Goal: Task Accomplishment & Management: Complete application form

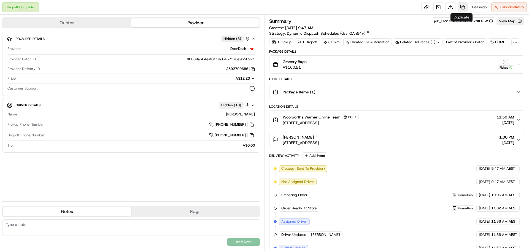
click at [460, 7] on link at bounding box center [462, 7] width 10 height 10
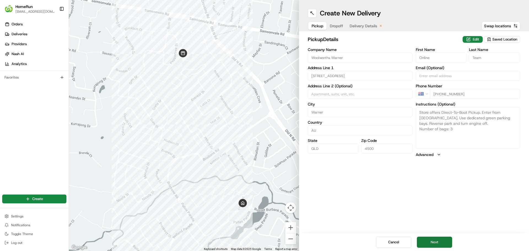
click at [422, 244] on button "Next" at bounding box center [433, 241] width 35 height 11
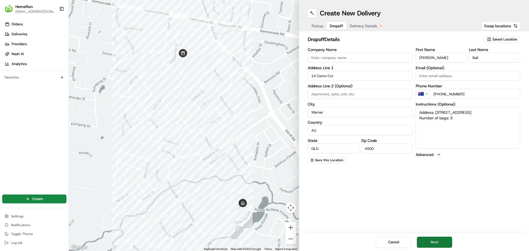
click at [435, 241] on button "Next" at bounding box center [433, 241] width 35 height 11
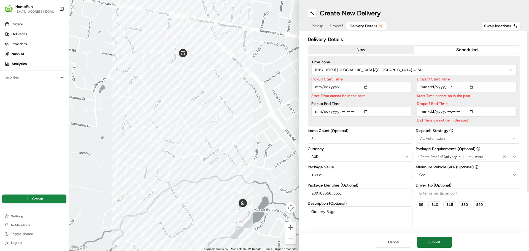
click at [435, 243] on button "Submit" at bounding box center [433, 241] width 35 height 11
click at [340, 87] on input "Pickup Start Time" at bounding box center [361, 87] width 100 height 10
click at [342, 86] on input "Pickup Start Time" at bounding box center [361, 87] width 100 height 10
type input "[DATE]T13:45"
click at [437, 241] on button "Submit" at bounding box center [433, 241] width 35 height 11
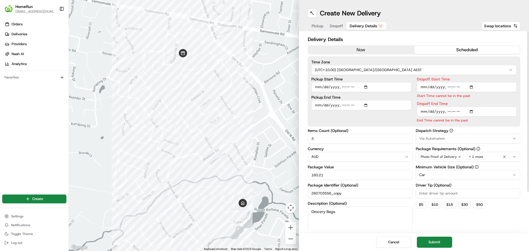
click at [423, 86] on input "Dropoff Start Time" at bounding box center [466, 87] width 100 height 10
click at [448, 85] on input "Dropoff Start Time" at bounding box center [466, 87] width 100 height 10
type input "[DATE]T14:00"
click at [446, 111] on input "Dropoff End Time" at bounding box center [466, 112] width 100 height 10
type input "[DATE]T14:30"
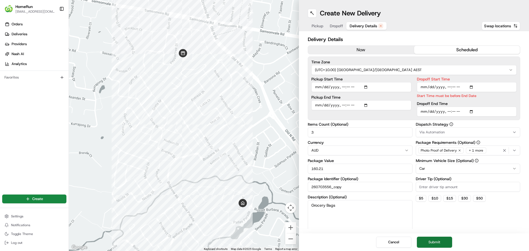
click at [430, 244] on button "Submit" at bounding box center [433, 241] width 35 height 11
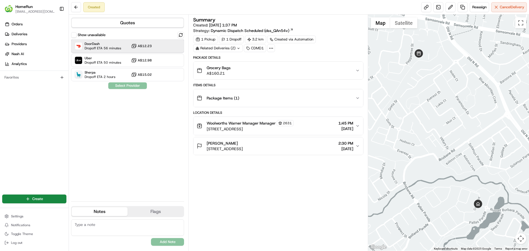
click at [157, 43] on div "DoorDash Dropoff ETA 56 minutes A$12.23" at bounding box center [127, 45] width 113 height 13
click at [123, 84] on button "Assign Provider" at bounding box center [127, 85] width 39 height 7
